Goal: Ask a question

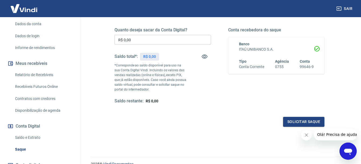
scroll to position [41, 0]
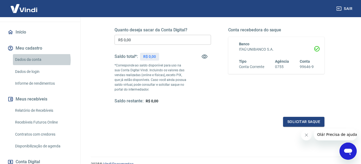
click at [38, 65] on link "Dados da conta" at bounding box center [43, 59] width 61 height 11
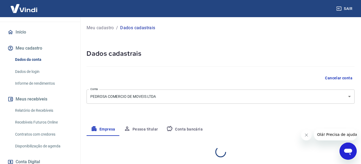
select select "SP"
select select "business"
click at [149, 128] on button "Pessoa titular" at bounding box center [141, 129] width 43 height 13
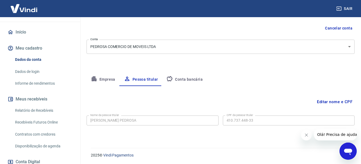
scroll to position [51, 0]
click at [190, 78] on button "Conta bancária" at bounding box center [184, 79] width 45 height 13
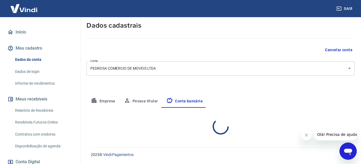
select select "1"
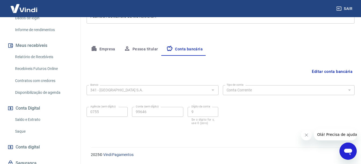
scroll to position [122, 0]
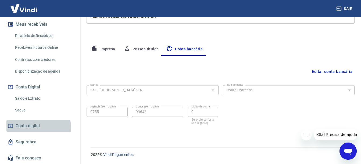
click at [37, 127] on span "Conta digital" at bounding box center [28, 126] width 24 height 8
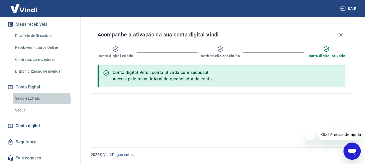
click at [34, 100] on link "Saldo e Extrato" at bounding box center [43, 98] width 61 height 11
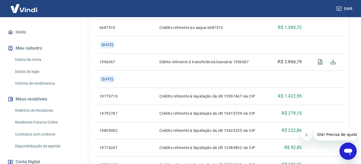
scroll to position [122, 0]
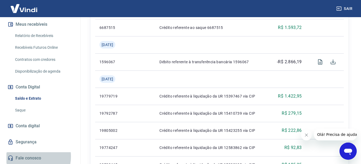
click at [30, 157] on link "Fale conosco" at bounding box center [39, 159] width 67 height 12
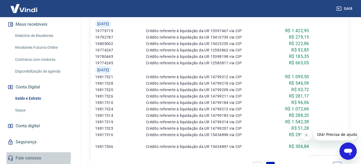
scroll to position [17, 0]
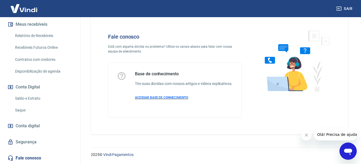
click at [160, 97] on span "ACESSAR BASE DE CONHECIMENTO" at bounding box center [161, 98] width 53 height 4
click at [352, 151] on icon "Abrir janela de mensagens" at bounding box center [348, 152] width 10 height 10
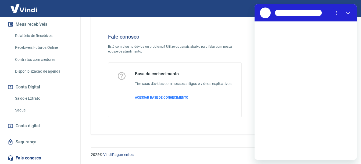
scroll to position [0, 0]
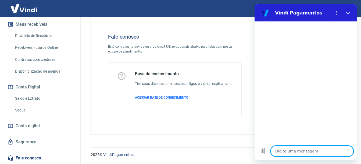
click at [293, 154] on textarea at bounding box center [312, 151] width 83 height 11
type textarea "x"
click at [298, 150] on textarea at bounding box center [312, 151] width 83 height 11
type textarea "O"
type textarea "x"
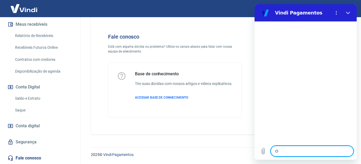
type textarea "Ol"
type textarea "x"
type textarea "Olá"
type textarea "x"
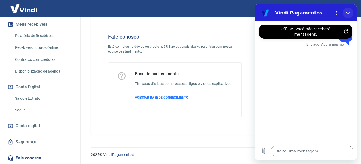
click at [350, 9] on button "Fechar" at bounding box center [348, 13] width 11 height 11
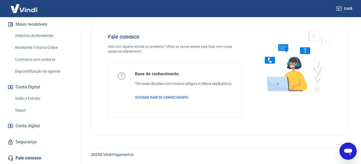
click at [350, 150] on icon "Abrir janela de mensagens" at bounding box center [348, 152] width 8 height 6
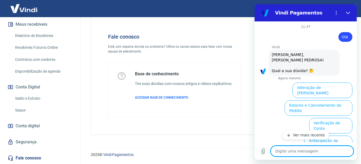
scroll to position [50, 0]
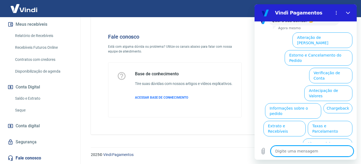
type textarea "x"
